Goal: Transaction & Acquisition: Purchase product/service

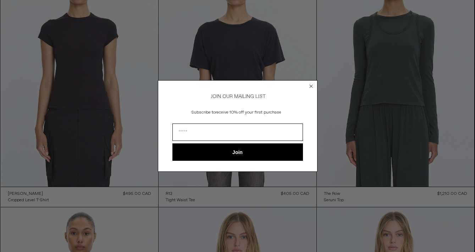
scroll to position [41, 0]
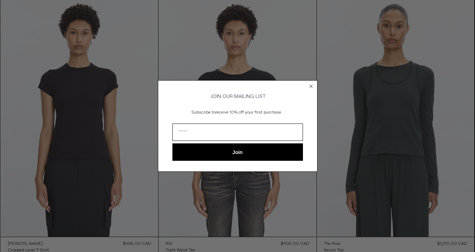
click at [313, 83] on circle "Close dialog" at bounding box center [310, 86] width 7 height 7
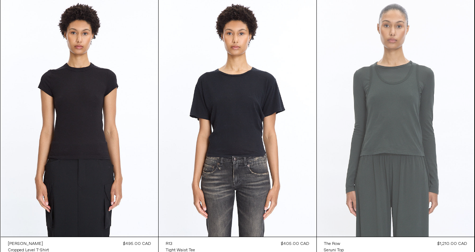
click at [423, 92] on at bounding box center [396, 118] width 158 height 236
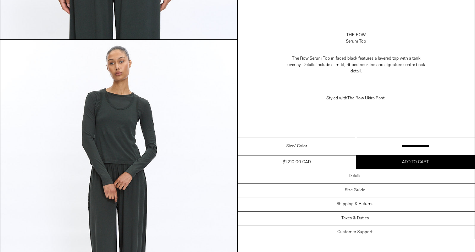
scroll to position [257, 0]
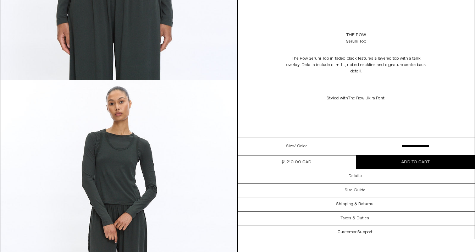
drag, startPoint x: 143, startPoint y: 134, endPoint x: 146, endPoint y: 132, distance: 4.1
click at [143, 134] on img at bounding box center [118, 228] width 237 height 296
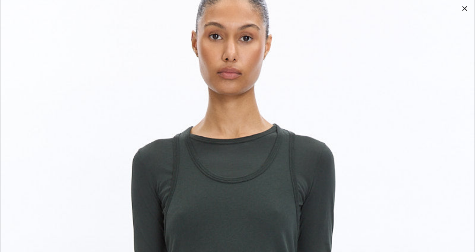
scroll to position [0, 0]
